Goal: Check status: Check status

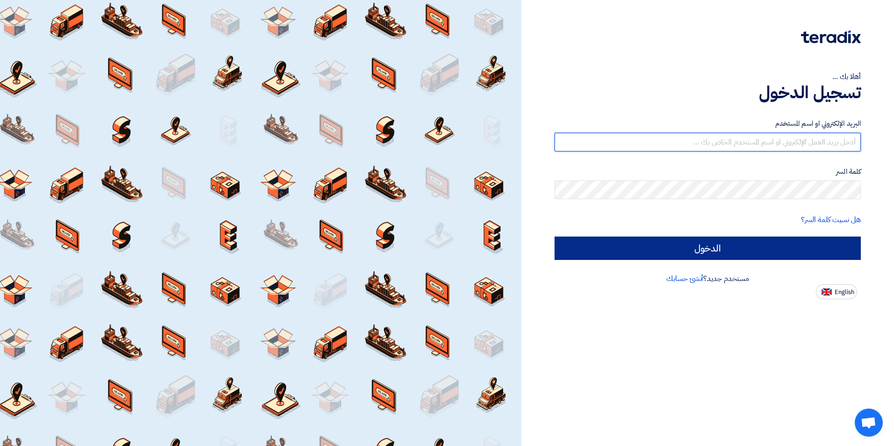
type input "[PERSON_NAME][EMAIL_ADDRESS][DOMAIN_NAME]"
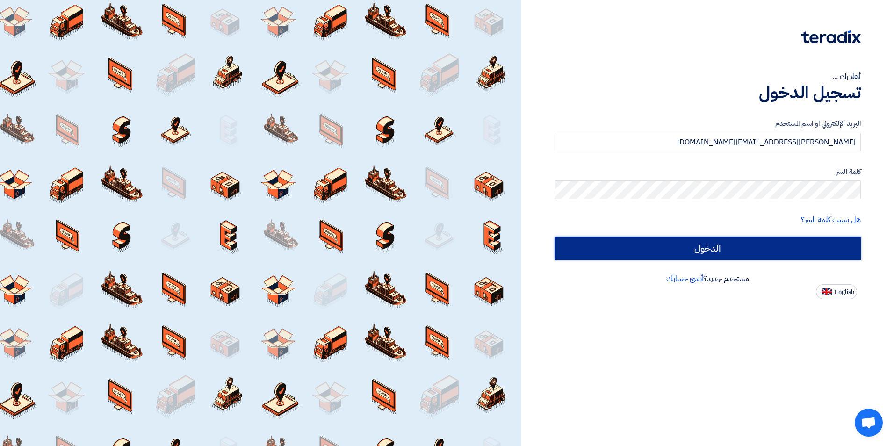
click at [697, 238] on input "الدخول" at bounding box center [708, 248] width 306 height 23
type input "Sign in"
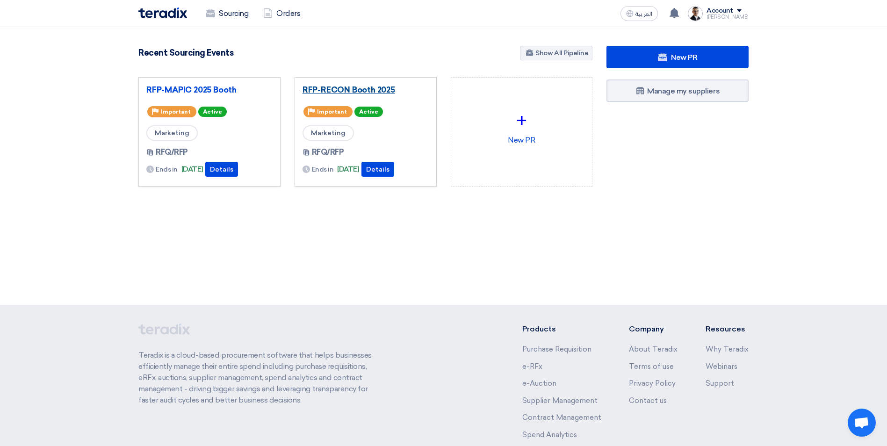
click at [372, 90] on link "RFP-RECON Booth 2025" at bounding box center [366, 89] width 126 height 9
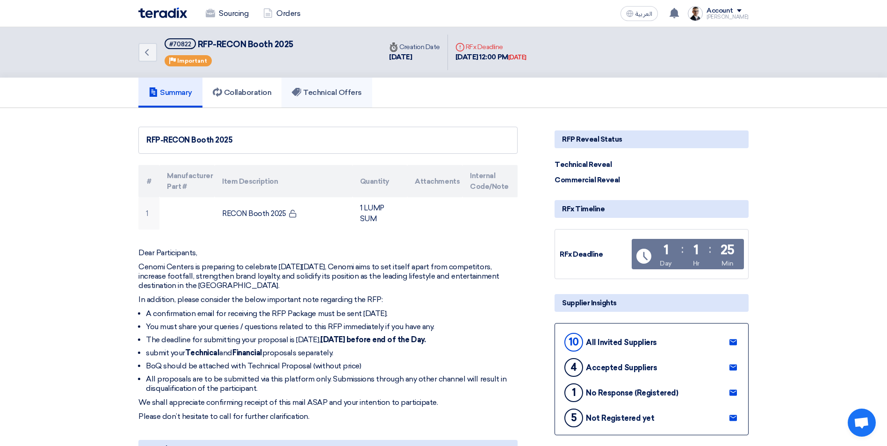
click at [322, 97] on h5 "Technical Offers" at bounding box center [327, 92] width 70 height 9
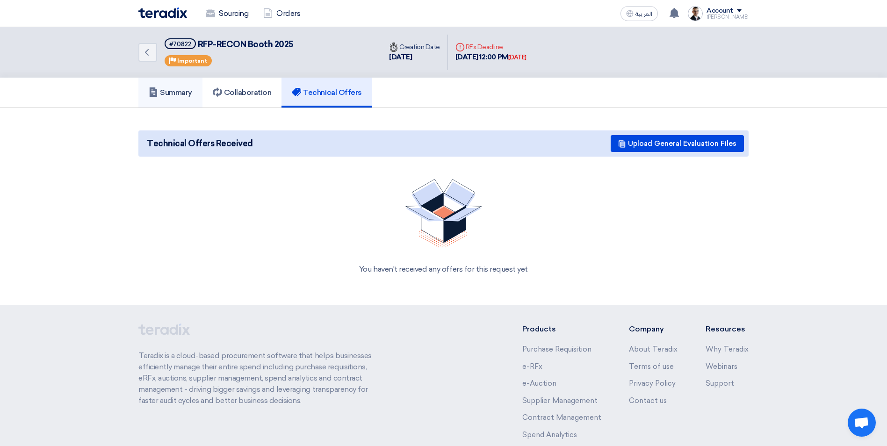
click at [179, 95] on h5 "Summary" at bounding box center [170, 92] width 43 height 9
